Goal: Complete application form: Complete application form

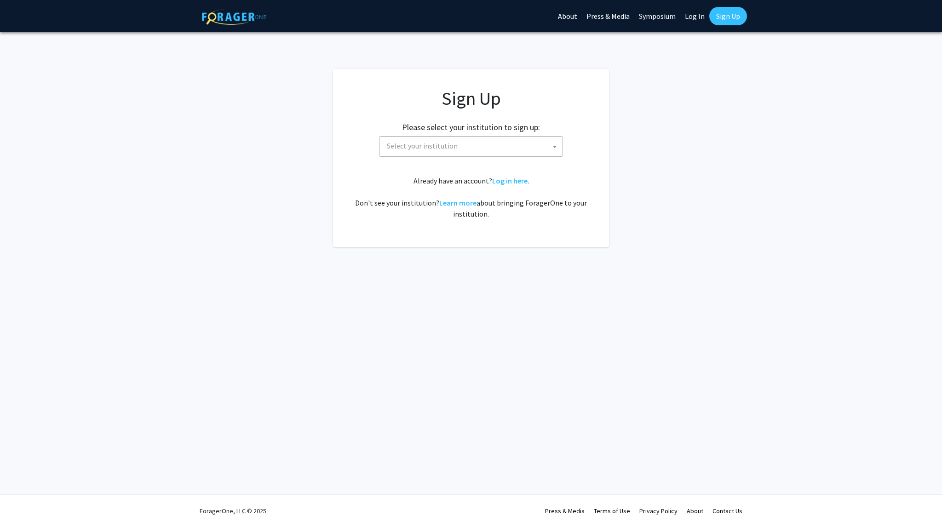
click at [552, 146] on span at bounding box center [554, 147] width 9 height 20
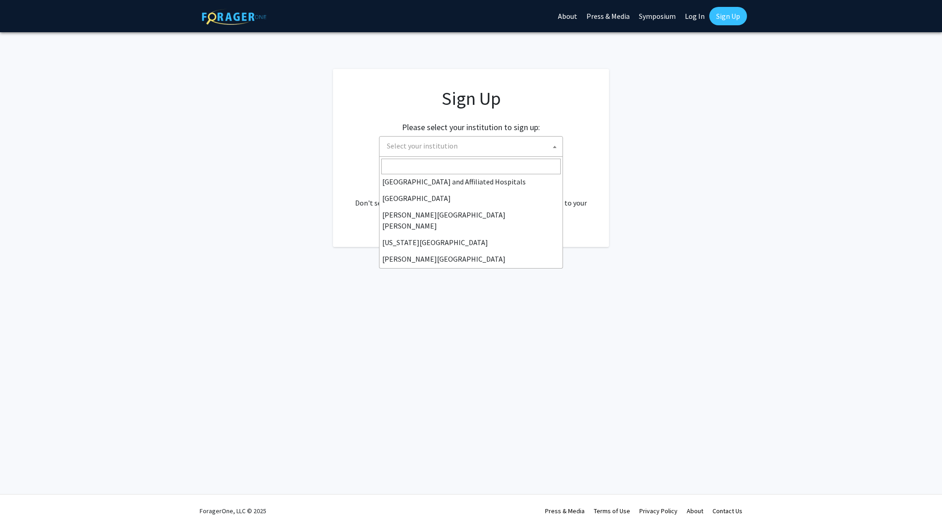
scroll to position [151, 0]
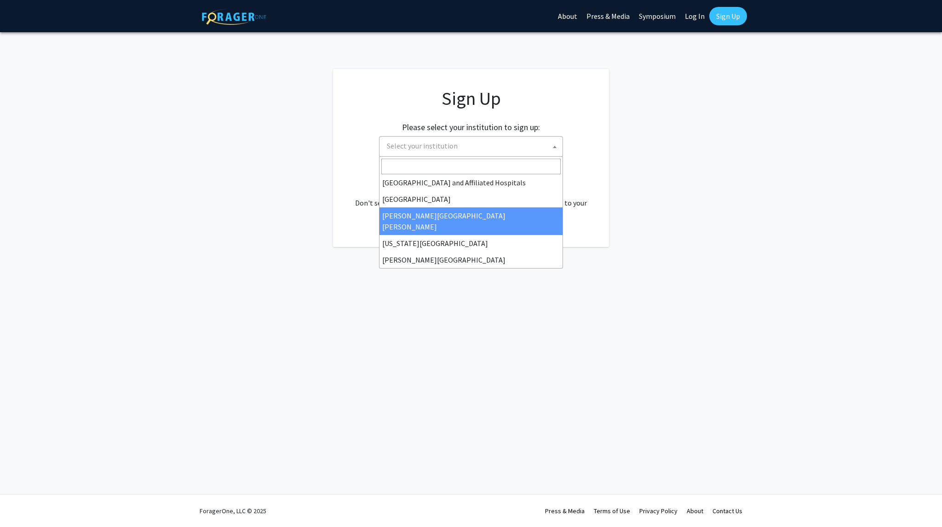
select select "1"
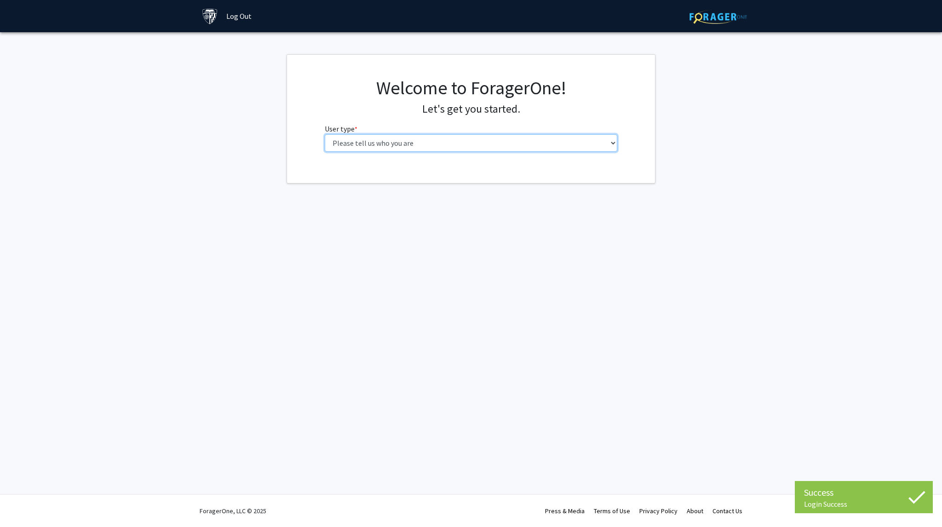
click at [480, 144] on select "Please tell us who you are Undergraduate Student Master's Student Doctoral Cand…" at bounding box center [471, 142] width 293 height 17
select select "2: masters"
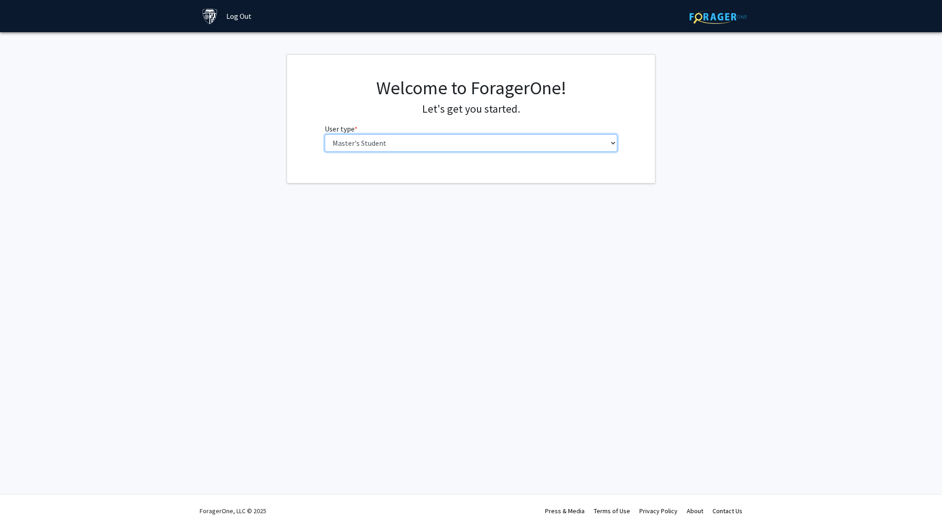
click at [325, 134] on select "Please tell us who you are Undergraduate Student Master's Student Doctoral Cand…" at bounding box center [471, 142] width 293 height 17
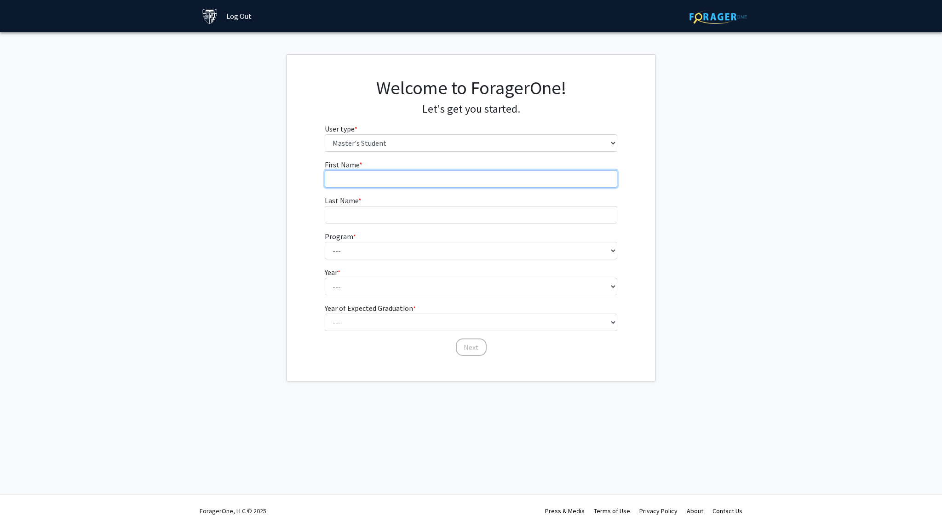
click at [442, 177] on input "First Name * required" at bounding box center [471, 178] width 293 height 17
type input "Ahson"
type input "Khan"
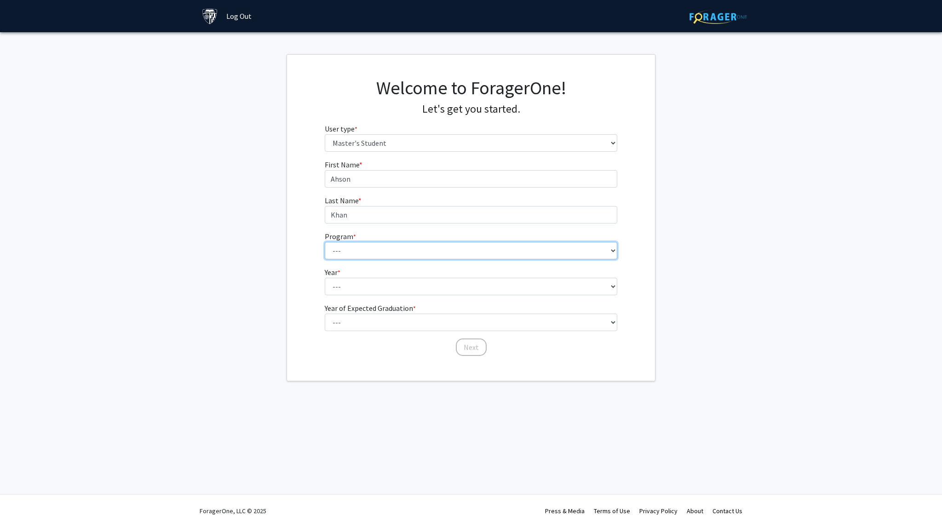
click at [391, 248] on select "--- Anatomy Education Applied and Computational Mathematics Applied Biomedical …" at bounding box center [471, 250] width 293 height 17
select select "137: 136"
click at [325, 242] on select "--- Anatomy Education Applied and Computational Mathematics Applied Biomedical …" at bounding box center [471, 250] width 293 height 17
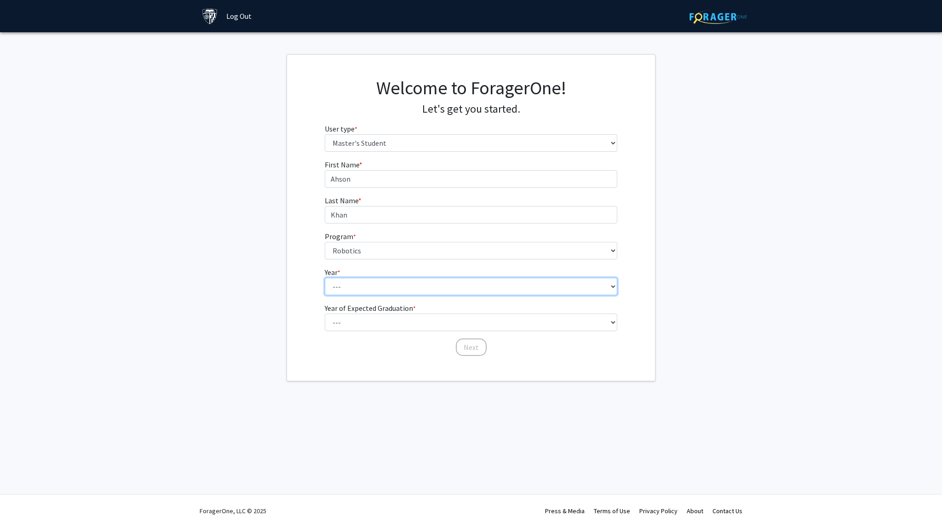
click at [516, 283] on select "--- First Year Second Year" at bounding box center [471, 286] width 293 height 17
select select "1: first_year"
click at [325, 278] on select "--- First Year Second Year" at bounding box center [471, 286] width 293 height 17
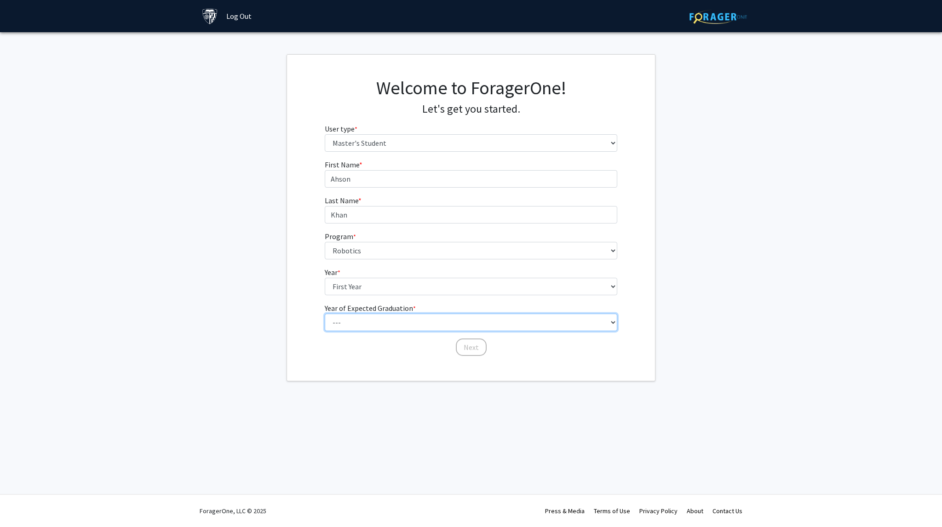
click at [516, 321] on select "--- 2025 2026 2027 2028 2029 2030 2031 2032 2033 2034" at bounding box center [471, 322] width 293 height 17
select select "2: 2026"
click at [325, 314] on select "--- 2025 2026 2027 2028 2029 2030 2031 2032 2033 2034" at bounding box center [471, 322] width 293 height 17
click at [469, 349] on button "Next" at bounding box center [471, 347] width 31 height 17
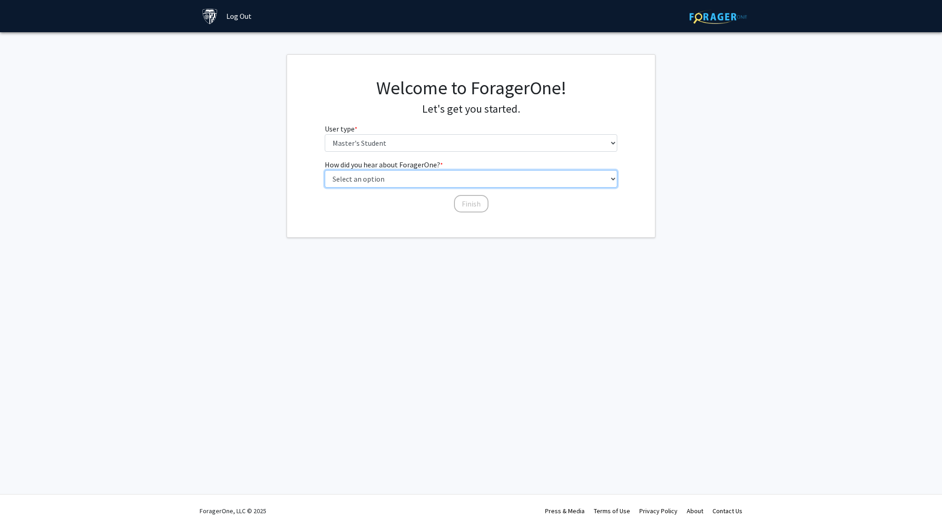
click at [590, 179] on select "Select an option Peer/student recommendation Faculty/staff recommendation Unive…" at bounding box center [471, 178] width 293 height 17
select select "3: university_website"
click at [325, 170] on select "Select an option Peer/student recommendation Faculty/staff recommendation Unive…" at bounding box center [471, 178] width 293 height 17
click at [469, 198] on button "Finish" at bounding box center [471, 203] width 35 height 17
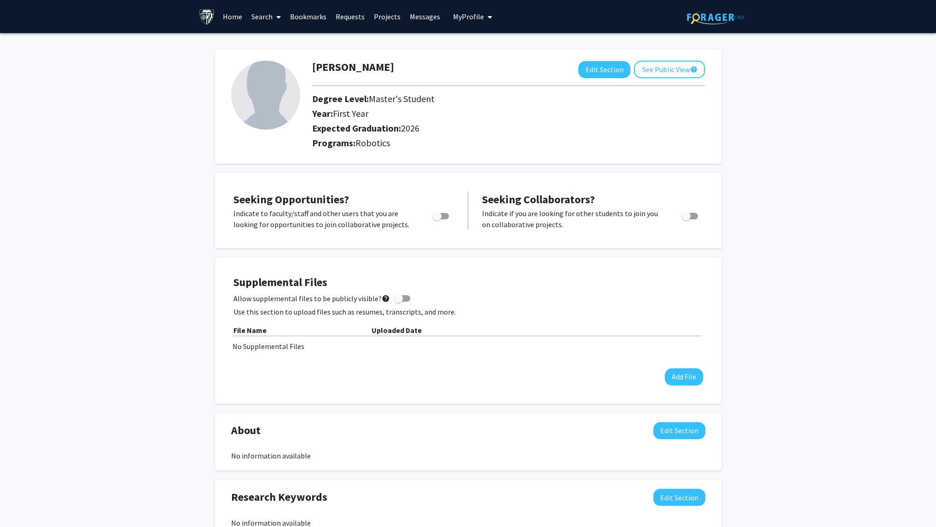
click at [227, 15] on link "Home" at bounding box center [232, 16] width 29 height 32
